Goal: Information Seeking & Learning: Learn about a topic

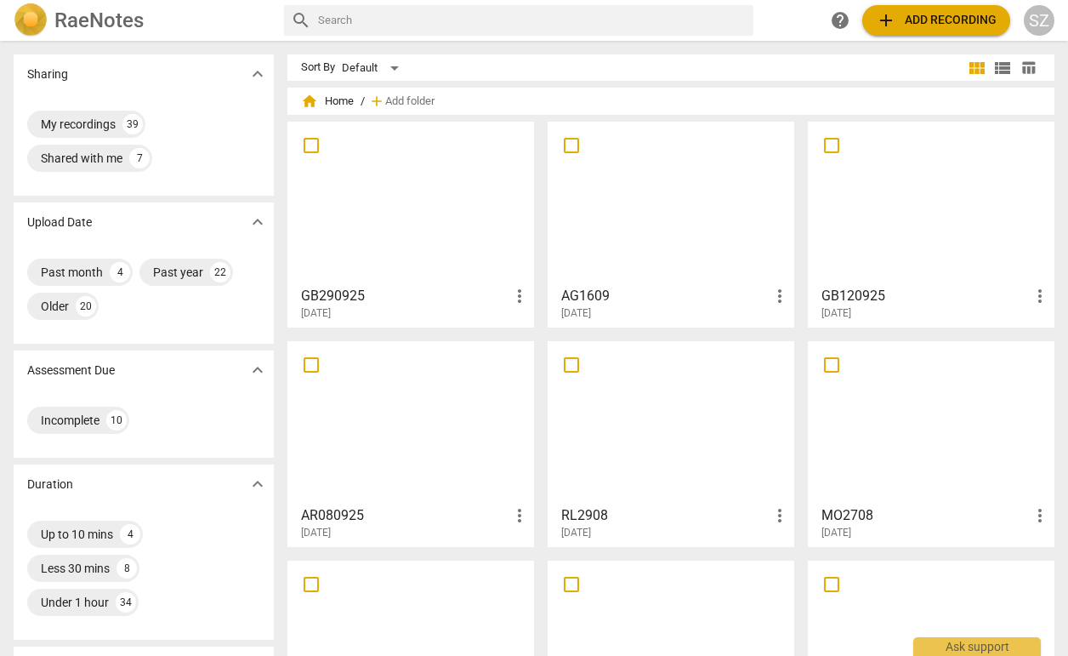
click at [464, 201] on div at bounding box center [410, 203] width 235 height 151
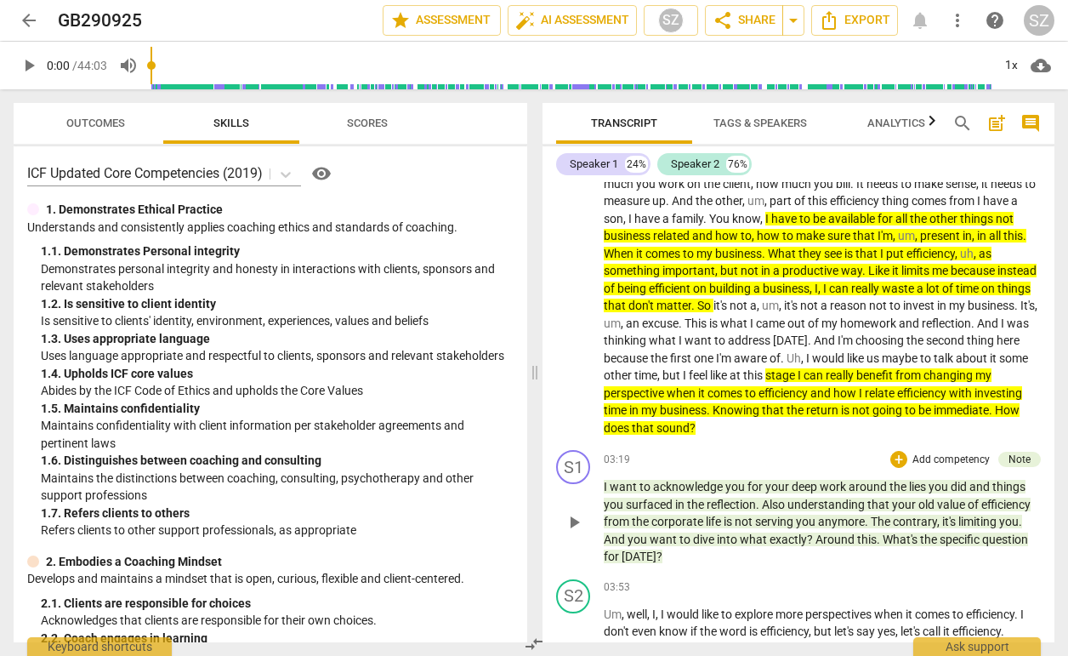
scroll to position [961, 0]
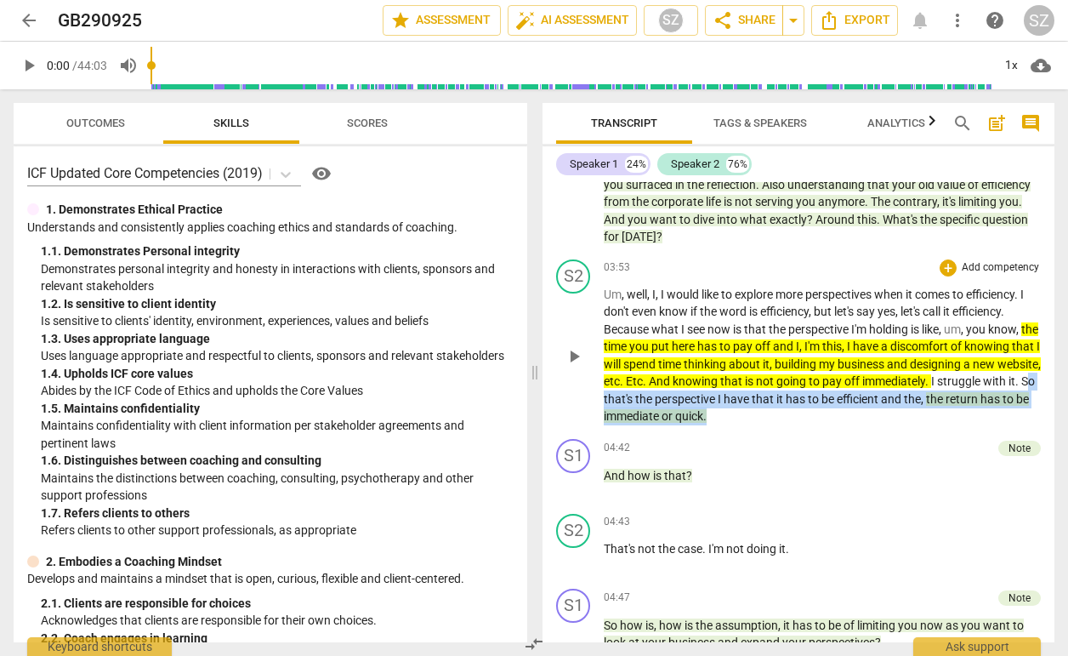
drag, startPoint x: 646, startPoint y: 384, endPoint x: 732, endPoint y: 409, distance: 90.4
click at [732, 409] on div "S2 play_arrow pause 03:53 + Add competency keyboard_arrow_right Um , well , I ,…" at bounding box center [799, 343] width 512 height 180
click at [635, 392] on span "that's" at bounding box center [619, 399] width 31 height 14
drag, startPoint x: 979, startPoint y: 363, endPoint x: 1029, endPoint y: 391, distance: 57.5
click at [1029, 391] on p "Um , well , I , I would like to explore more perspectives when it comes to effi…" at bounding box center [822, 356] width 437 height 140
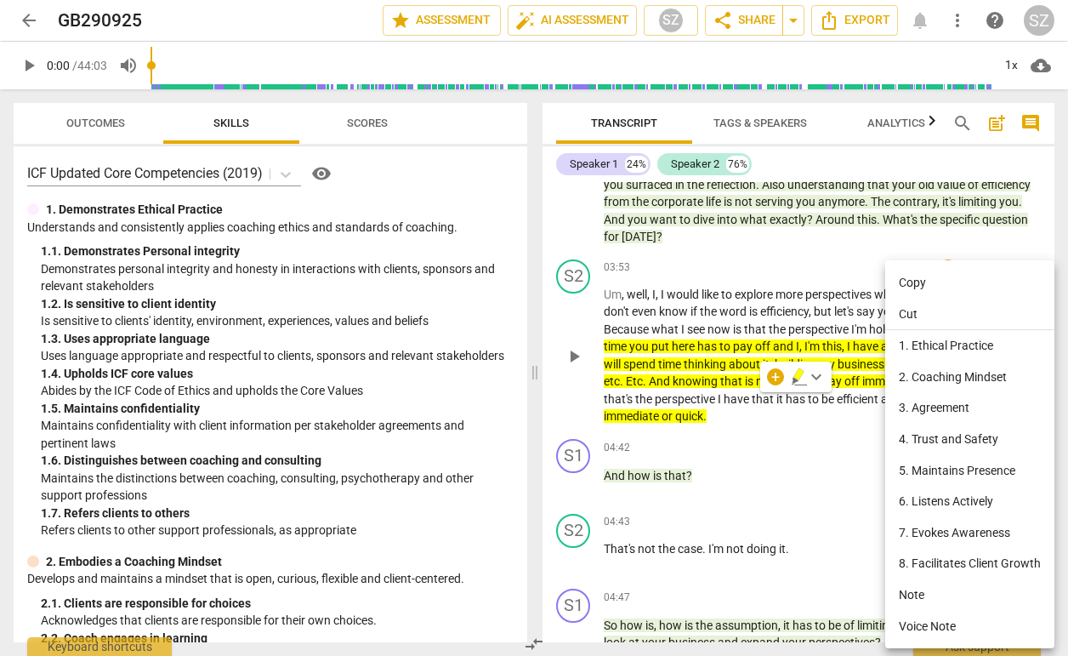
click at [814, 451] on div at bounding box center [534, 328] width 1068 height 656
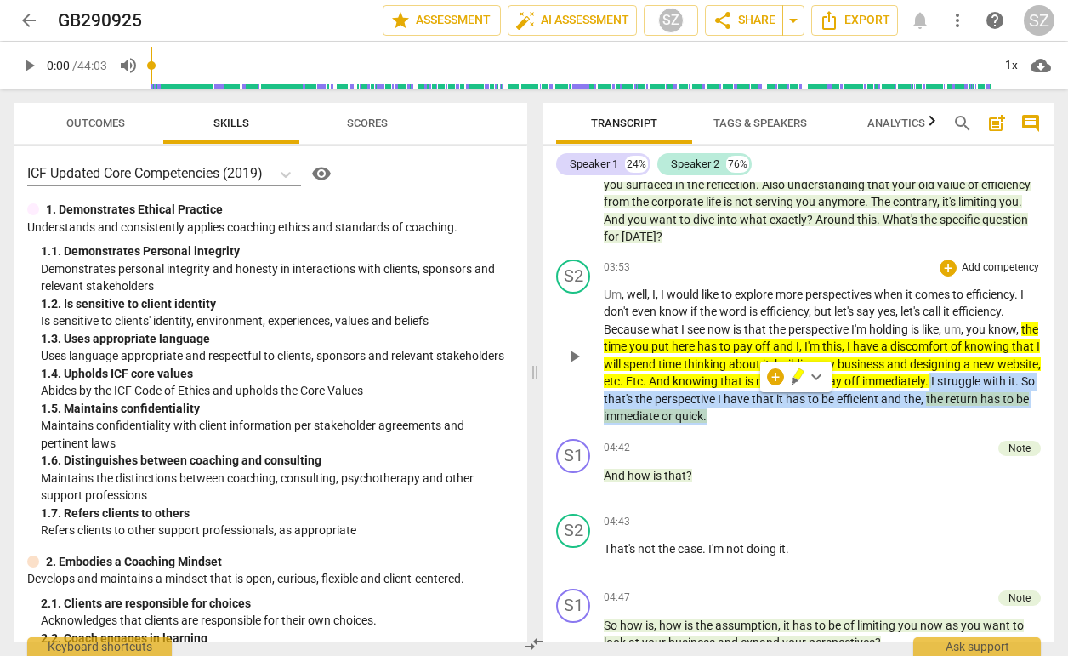
drag, startPoint x: 978, startPoint y: 362, endPoint x: 1026, endPoint y: 395, distance: 57.6
click at [1026, 395] on p "Um , well , I , I would like to explore more perspectives when it comes to effi…" at bounding box center [822, 356] width 437 height 140
copy p "I struggle with it . So that's the perspective I have that it has to be efficie…"
